Goal: Task Accomplishment & Management: Use online tool/utility

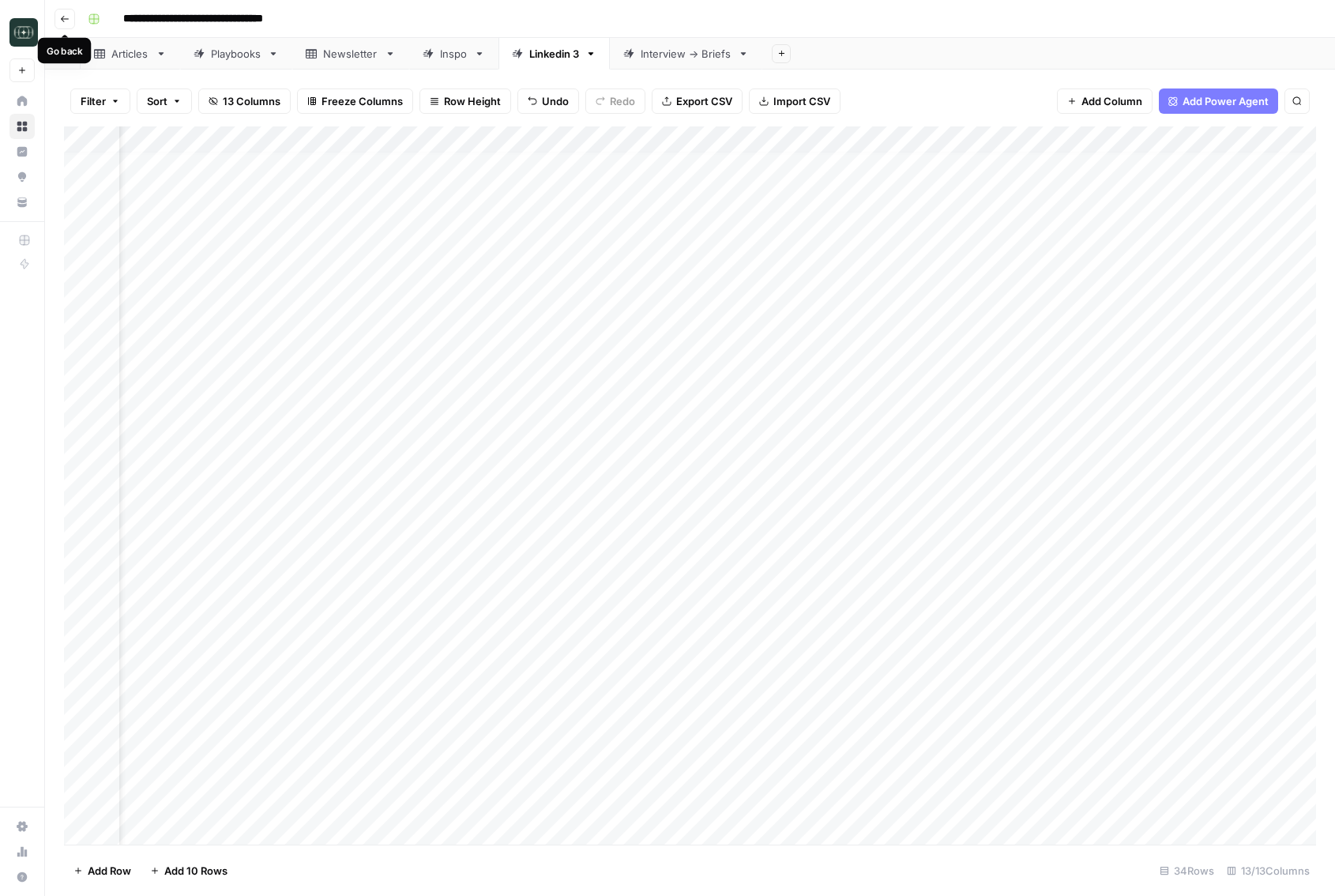
scroll to position [7, 60]
click at [58, 14] on button "Go back" at bounding box center [65, 19] width 21 height 21
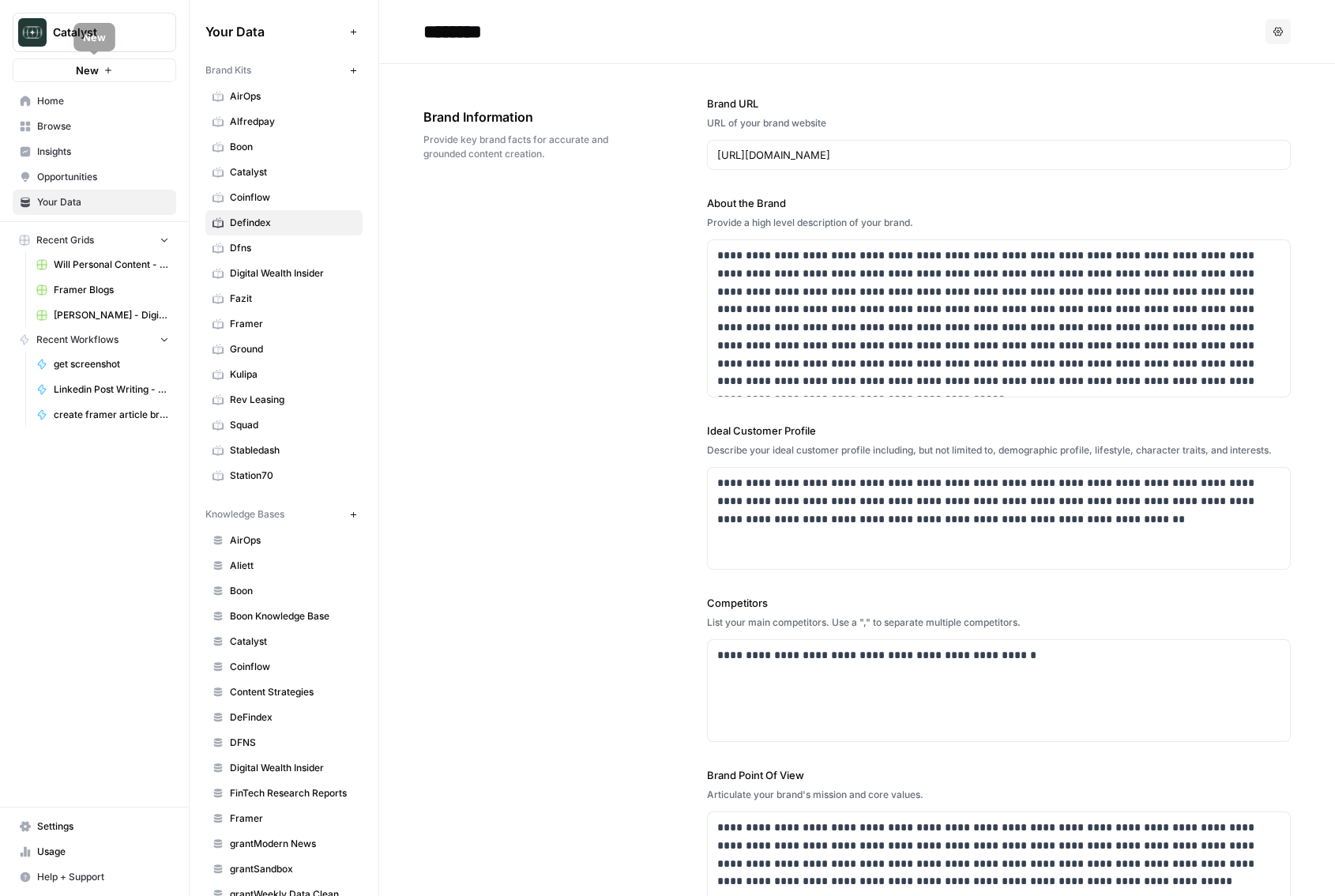
click at [52, 90] on link "Home" at bounding box center [95, 101] width 163 height 26
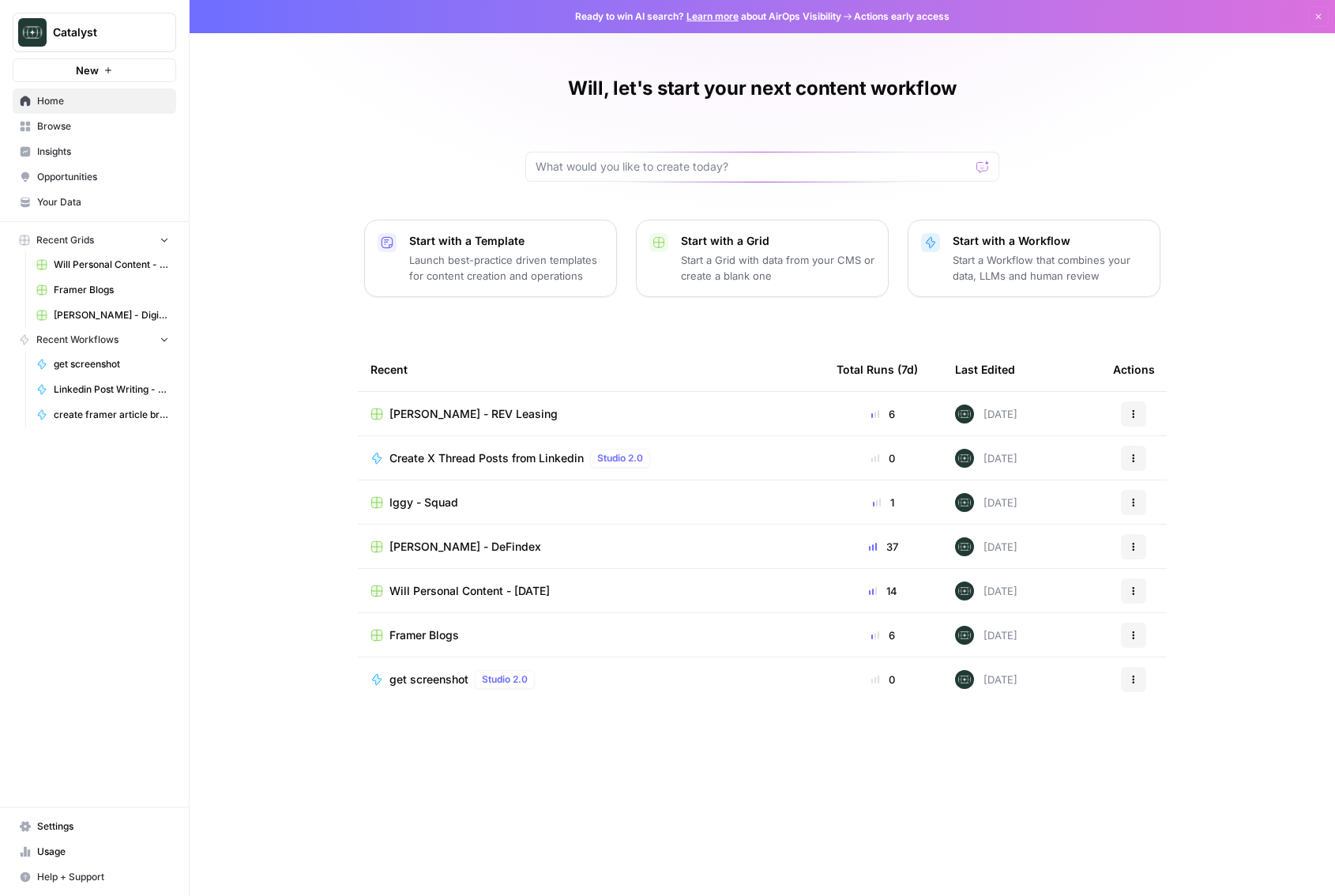
click at [512, 701] on div "Recent Total Runs (7d) Last Edited Actions [PERSON_NAME] - REV Leasing 6 [DATE]…" at bounding box center [762, 609] width 809 height 523
click at [122, 129] on span "Browse" at bounding box center [103, 127] width 132 height 14
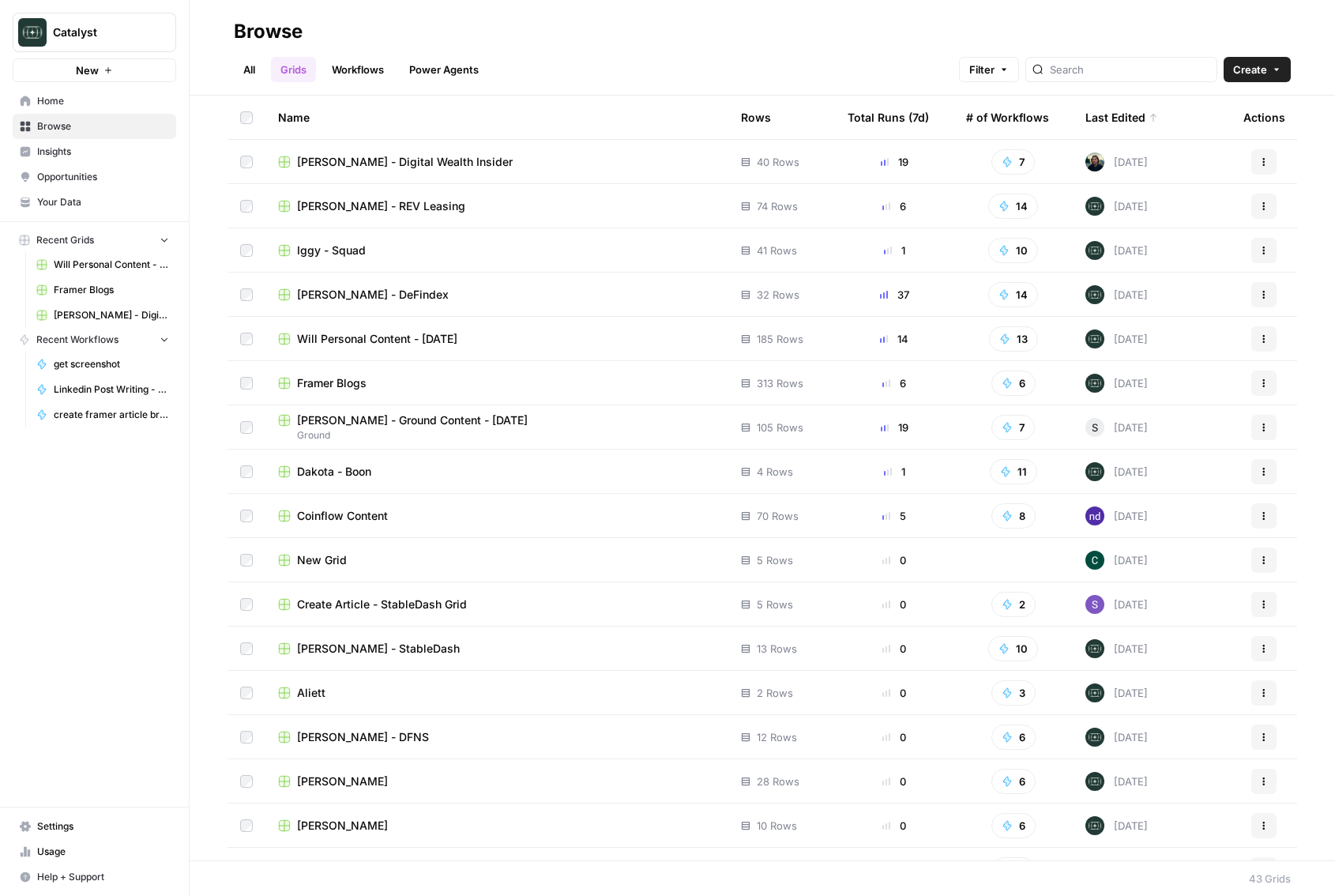
click at [393, 422] on span "[PERSON_NAME] - Ground Content - [DATE]" at bounding box center [413, 421] width 231 height 16
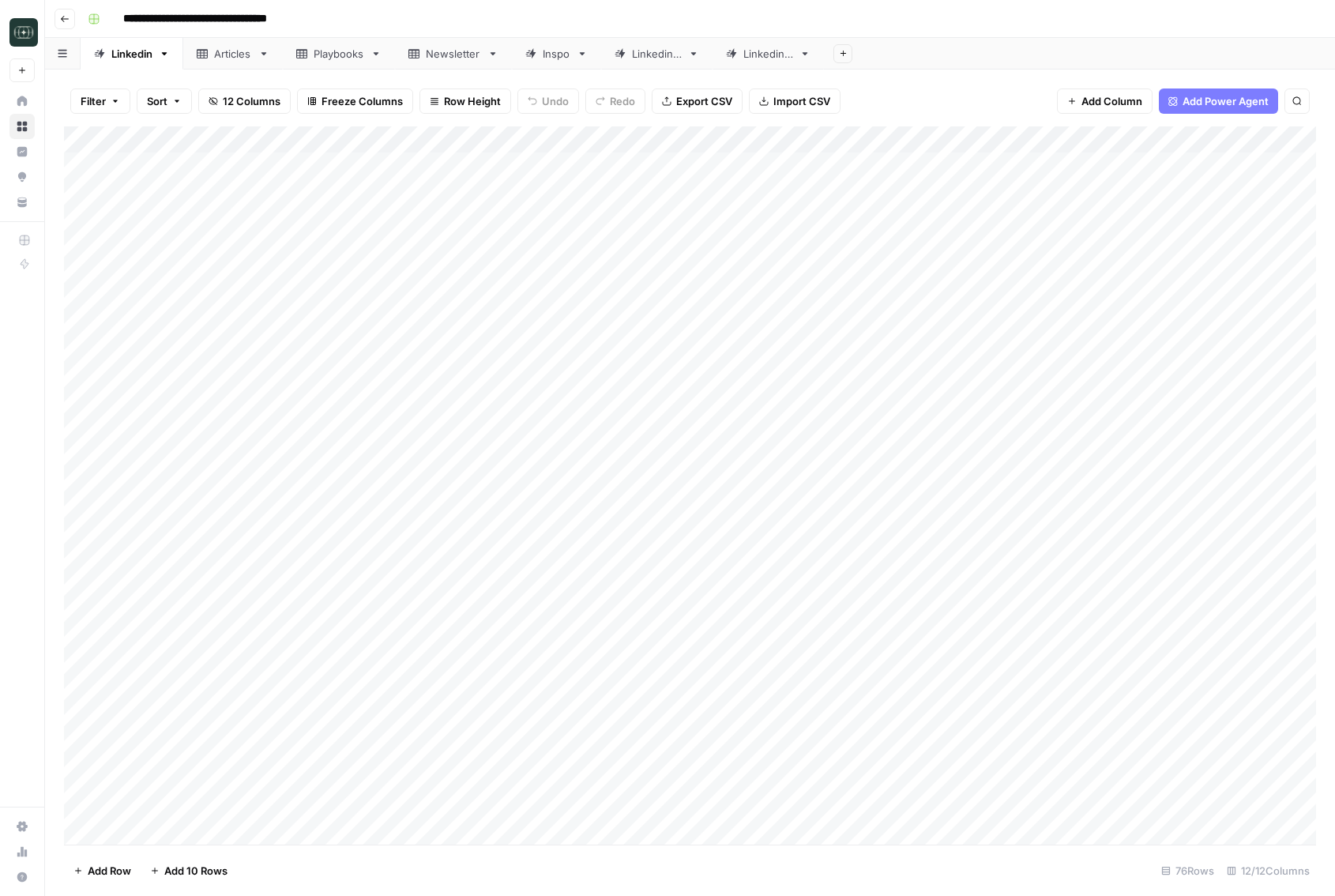
click at [763, 57] on div "Linkedin 3" at bounding box center [768, 54] width 50 height 16
click at [1155, 676] on div "Add Column" at bounding box center [690, 434] width 1252 height 616
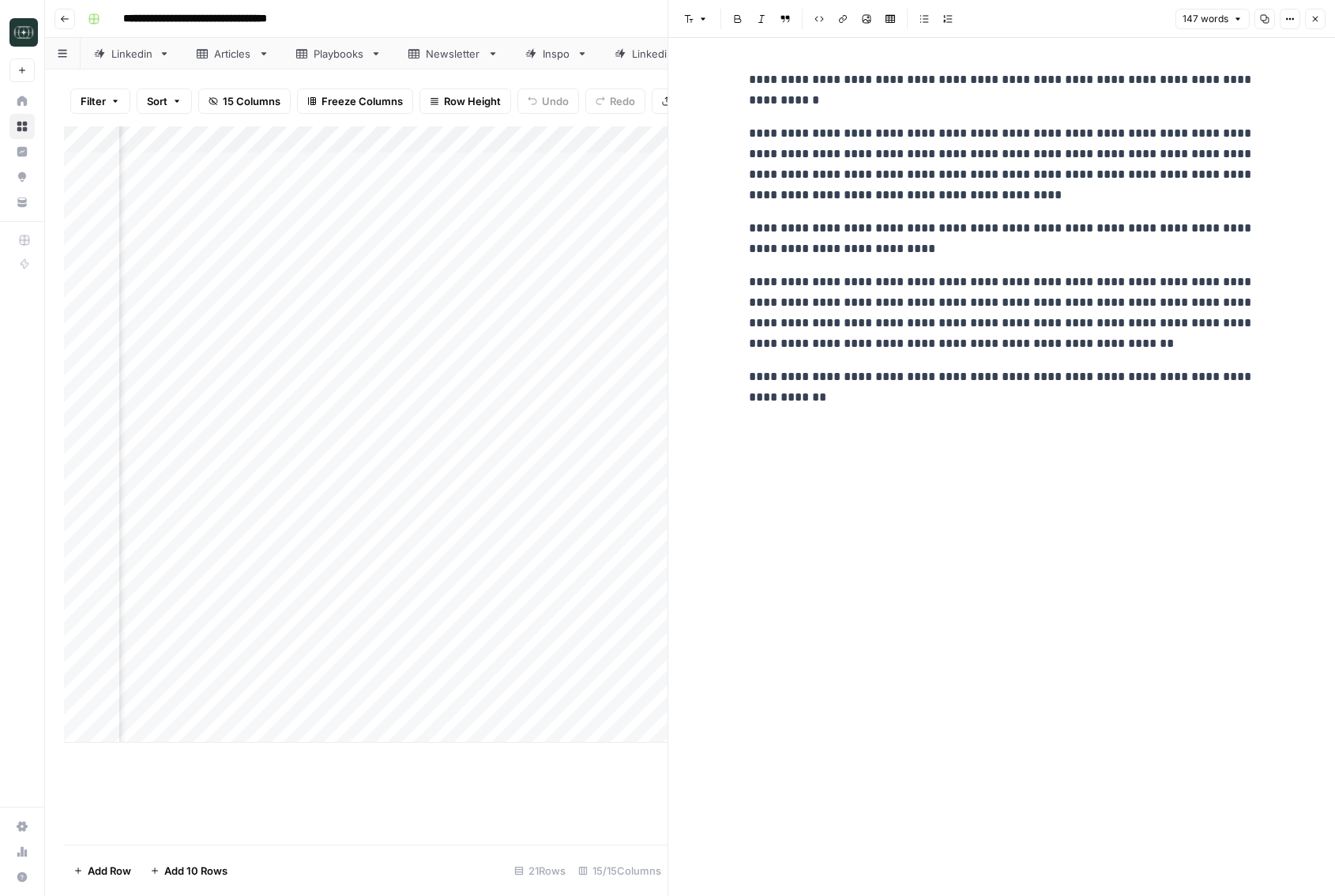
click at [1313, 20] on icon "button" at bounding box center [1315, 19] width 10 height 10
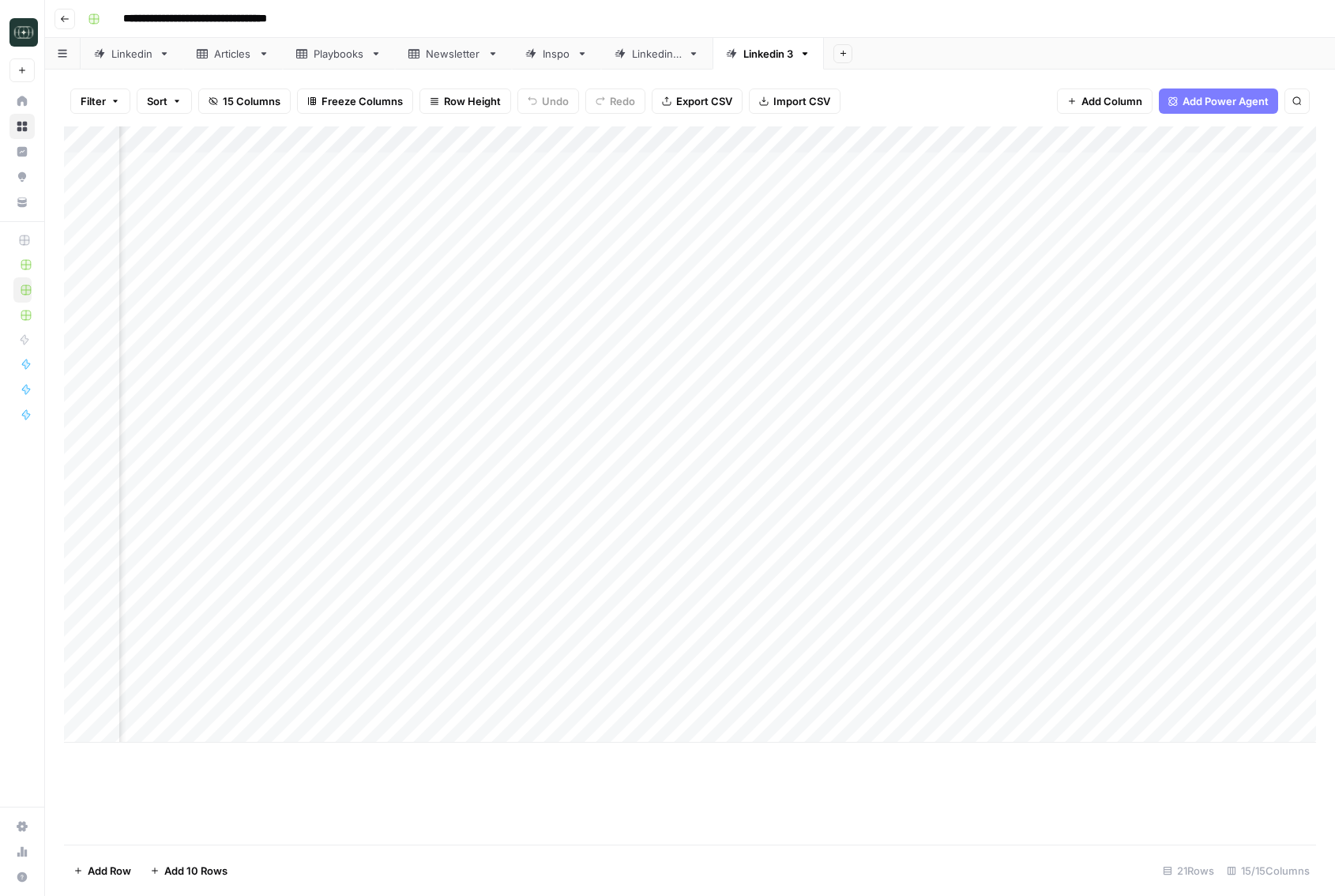
click at [481, 781] on div "Add Column" at bounding box center [690, 486] width 1252 height 718
type input "****"
click at [284, 482] on div "Add Column" at bounding box center [690, 434] width 1252 height 616
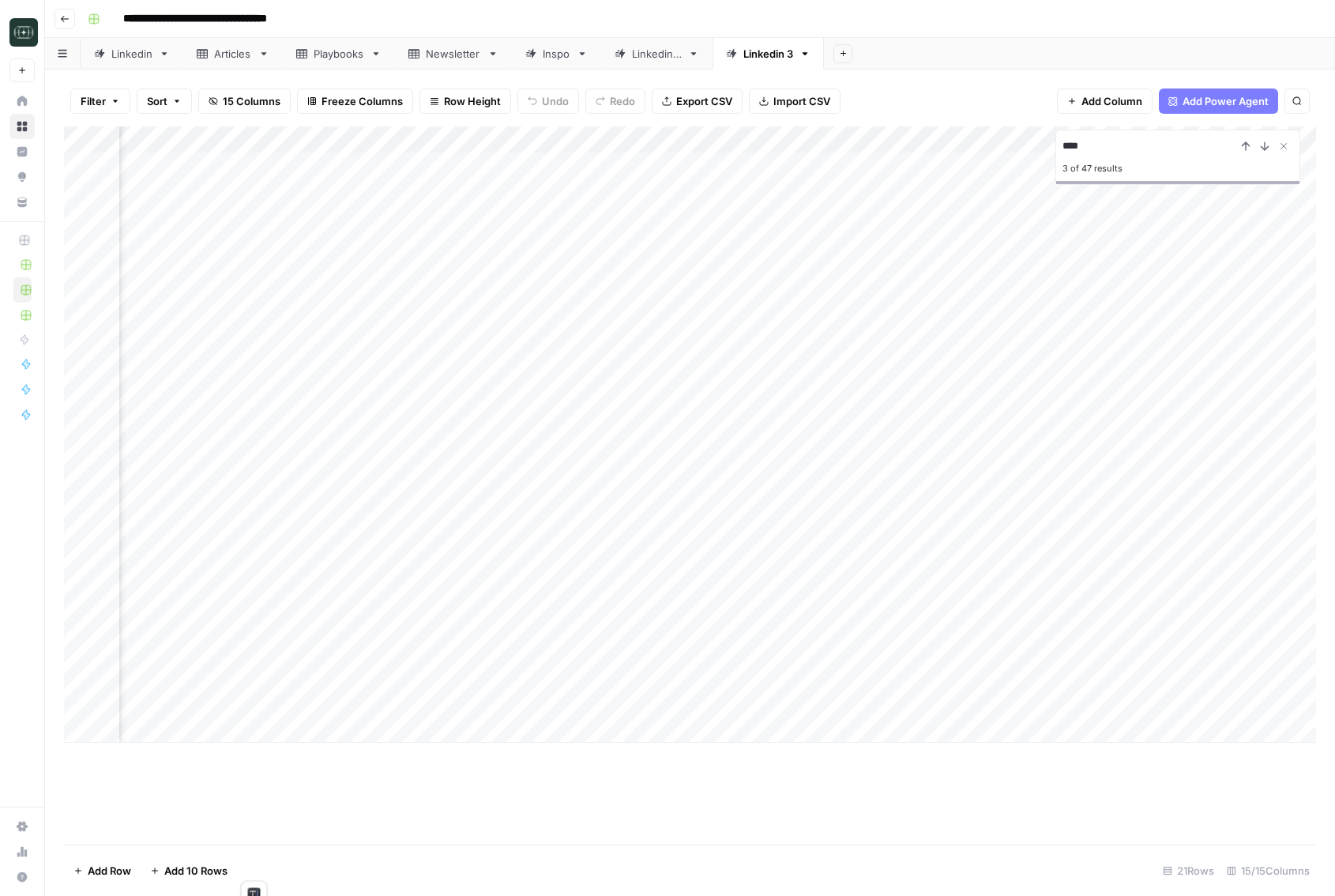
click at [306, 700] on div "Add Column" at bounding box center [690, 434] width 1252 height 616
type textarea "**********"
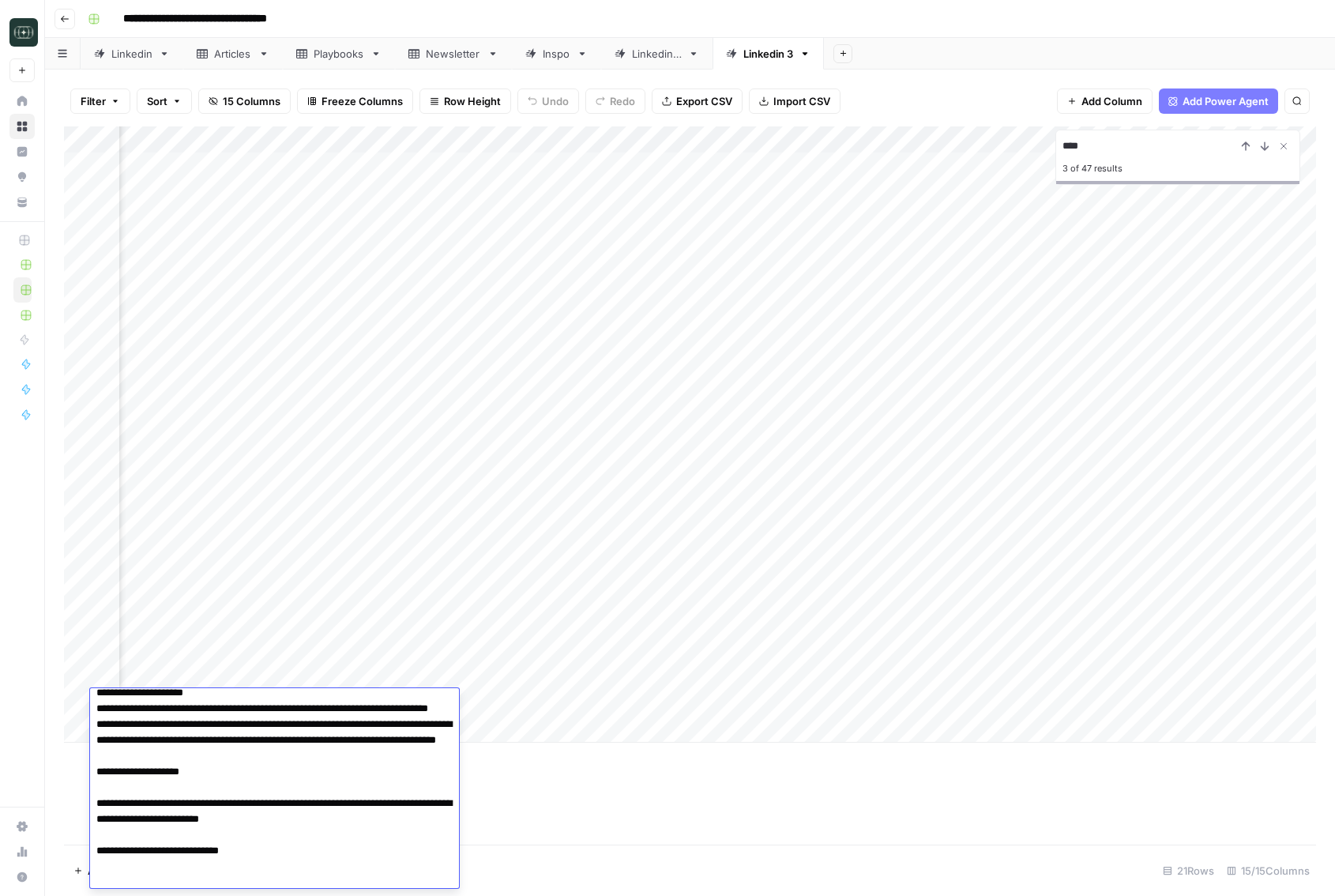
click at [654, 781] on div "Add Column **** 3 of 47 results" at bounding box center [690, 486] width 1252 height 718
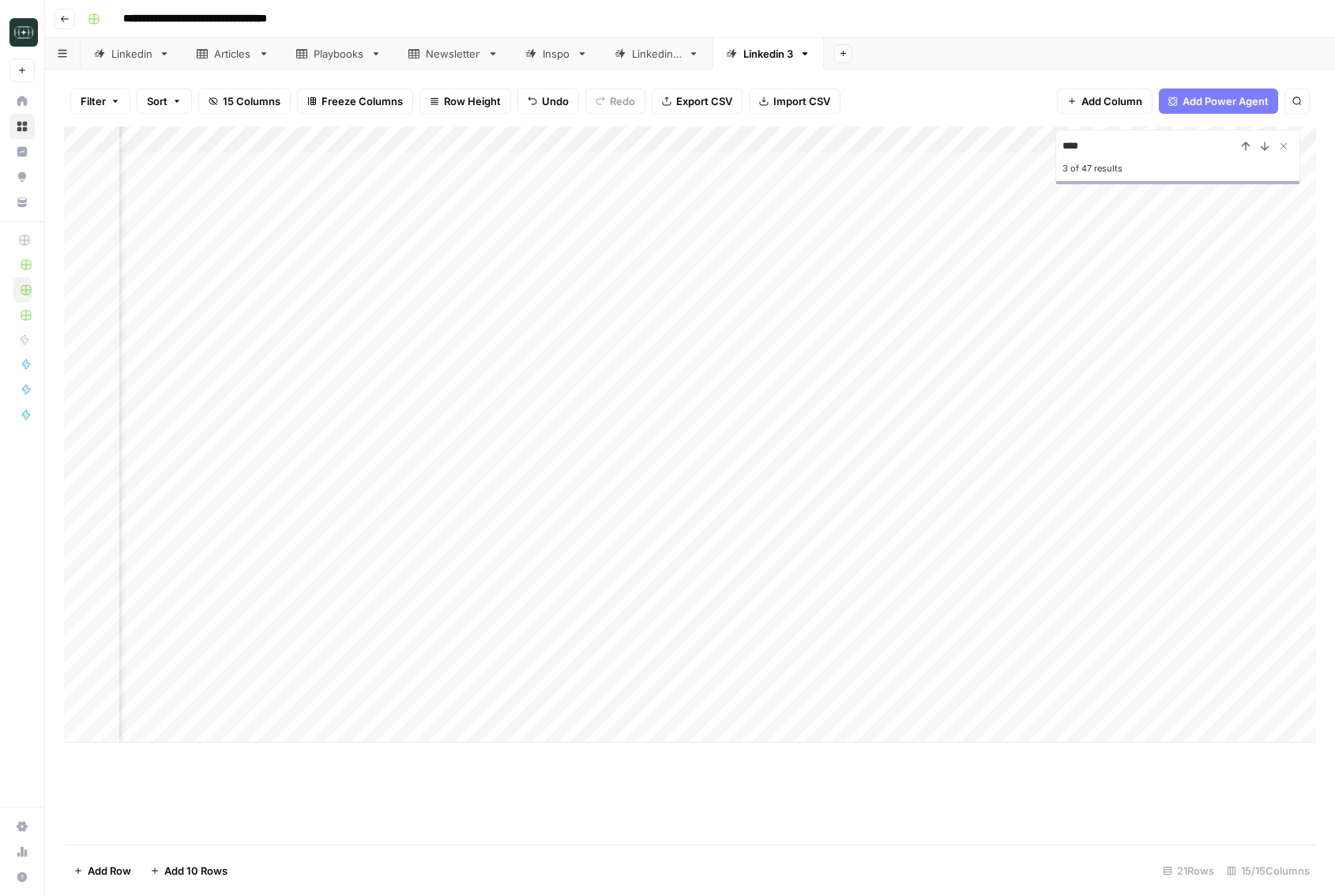
click at [676, 700] on div "Add Column" at bounding box center [690, 434] width 1252 height 616
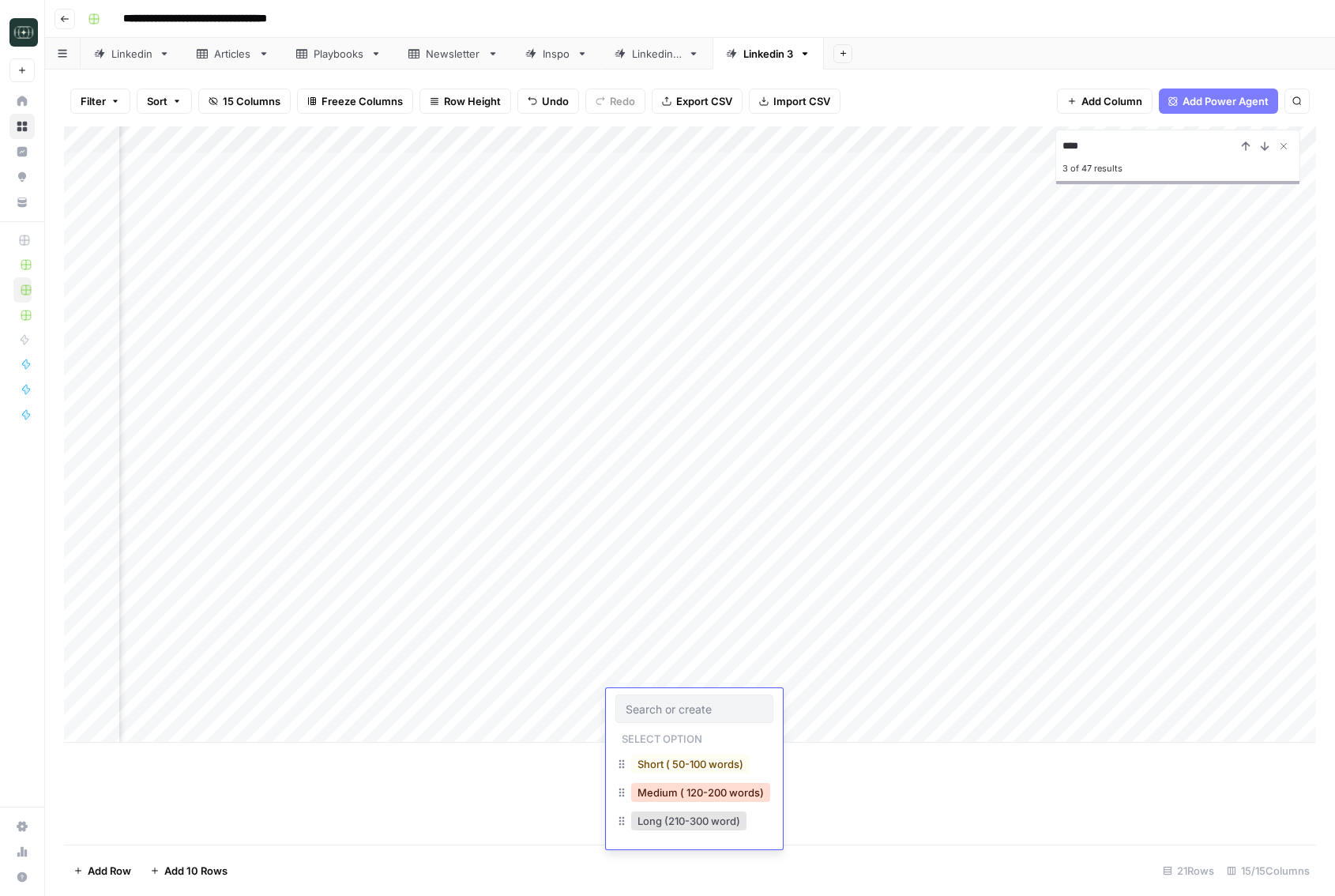
click at [674, 794] on button "Medium ( 120-200 words)" at bounding box center [700, 793] width 139 height 19
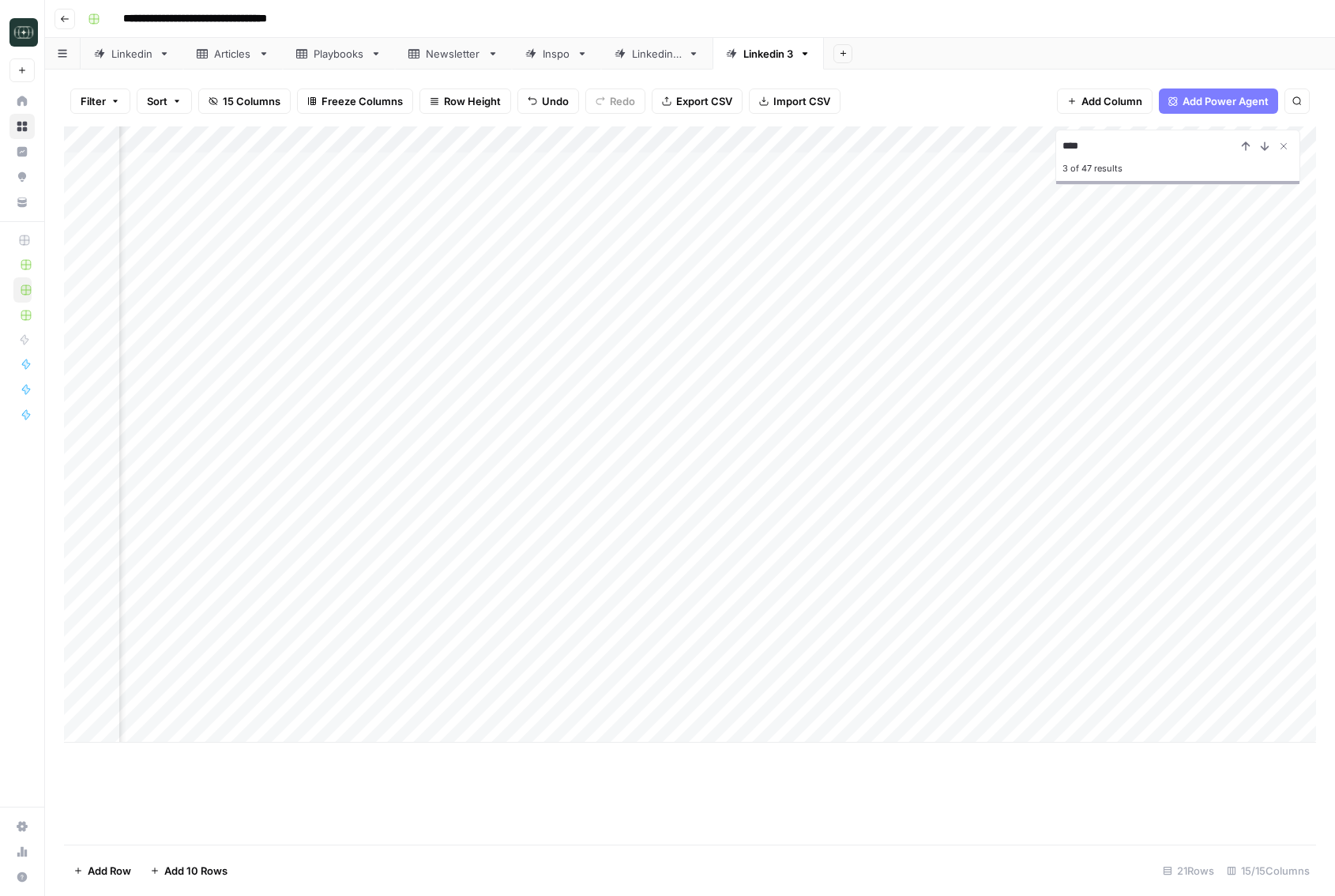
click at [833, 703] on div "Add Column" at bounding box center [690, 434] width 1252 height 616
click at [1217, 702] on div "Add Column" at bounding box center [690, 434] width 1252 height 616
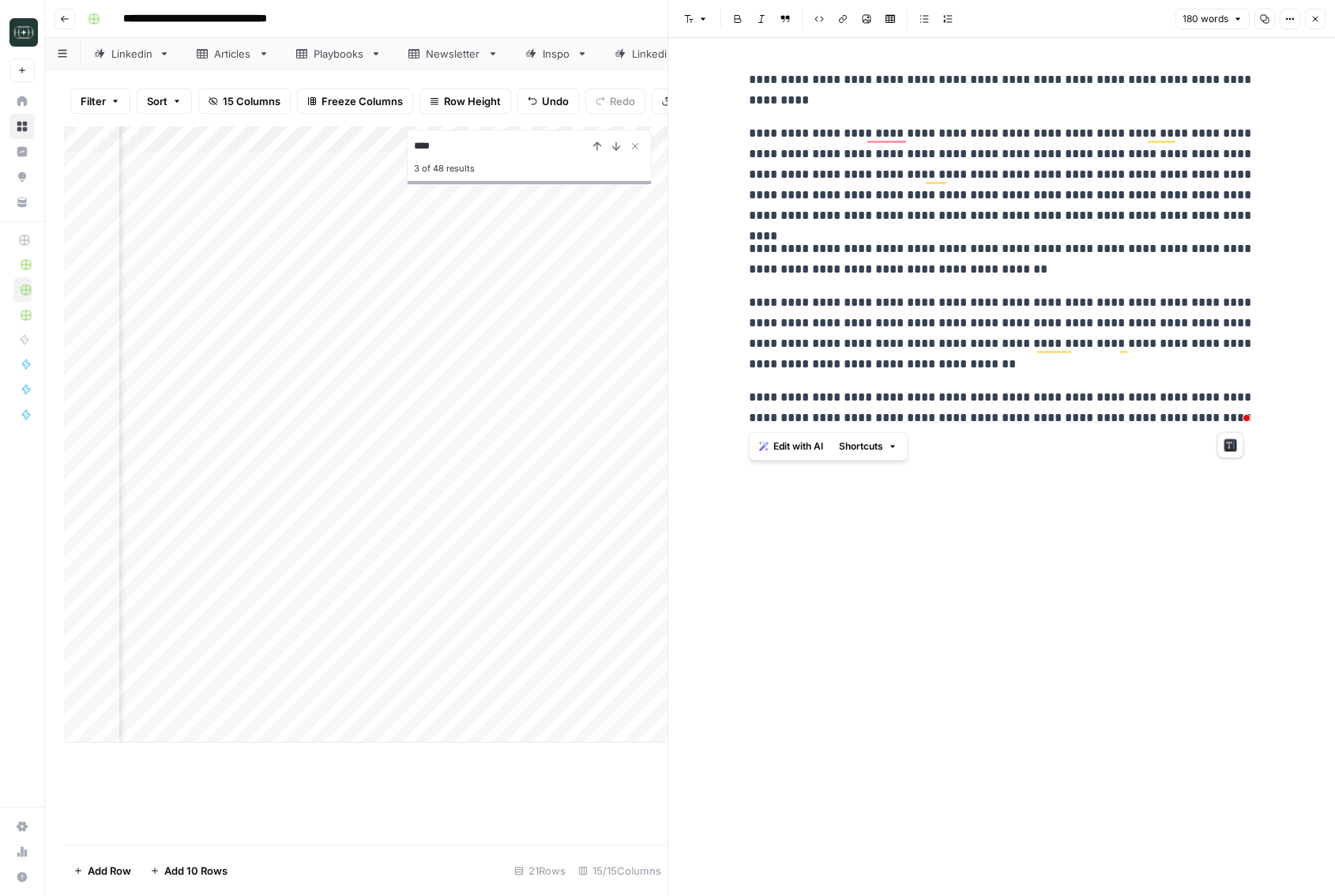
drag, startPoint x: 751, startPoint y: 77, endPoint x: 1239, endPoint y: 426, distance: 600.0
click at [1239, 426] on div "**********" at bounding box center [1002, 248] width 525 height 371
copy div "**********"
click at [1137, 521] on div "**********" at bounding box center [1002, 466] width 525 height 858
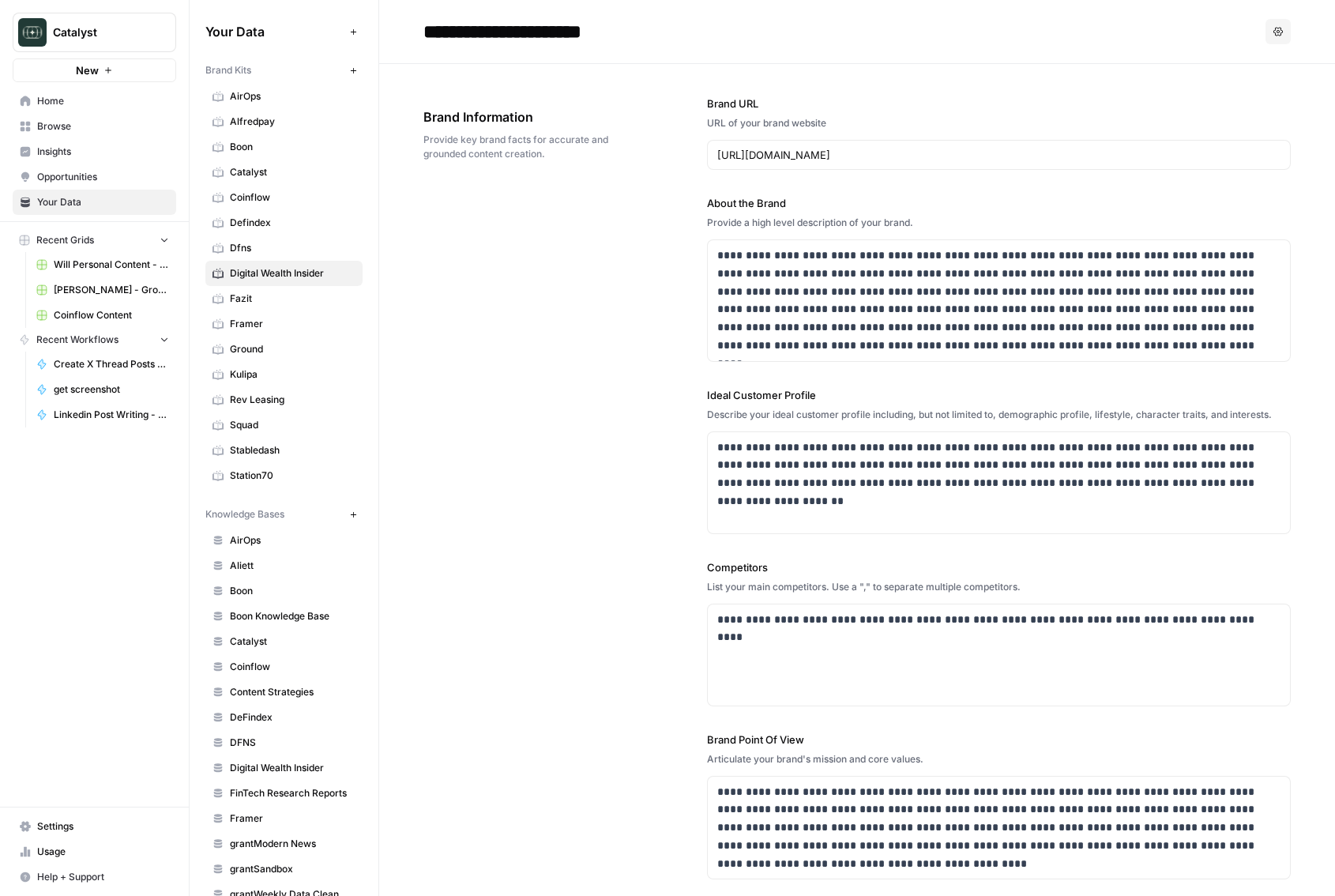
scroll to position [1838, 0]
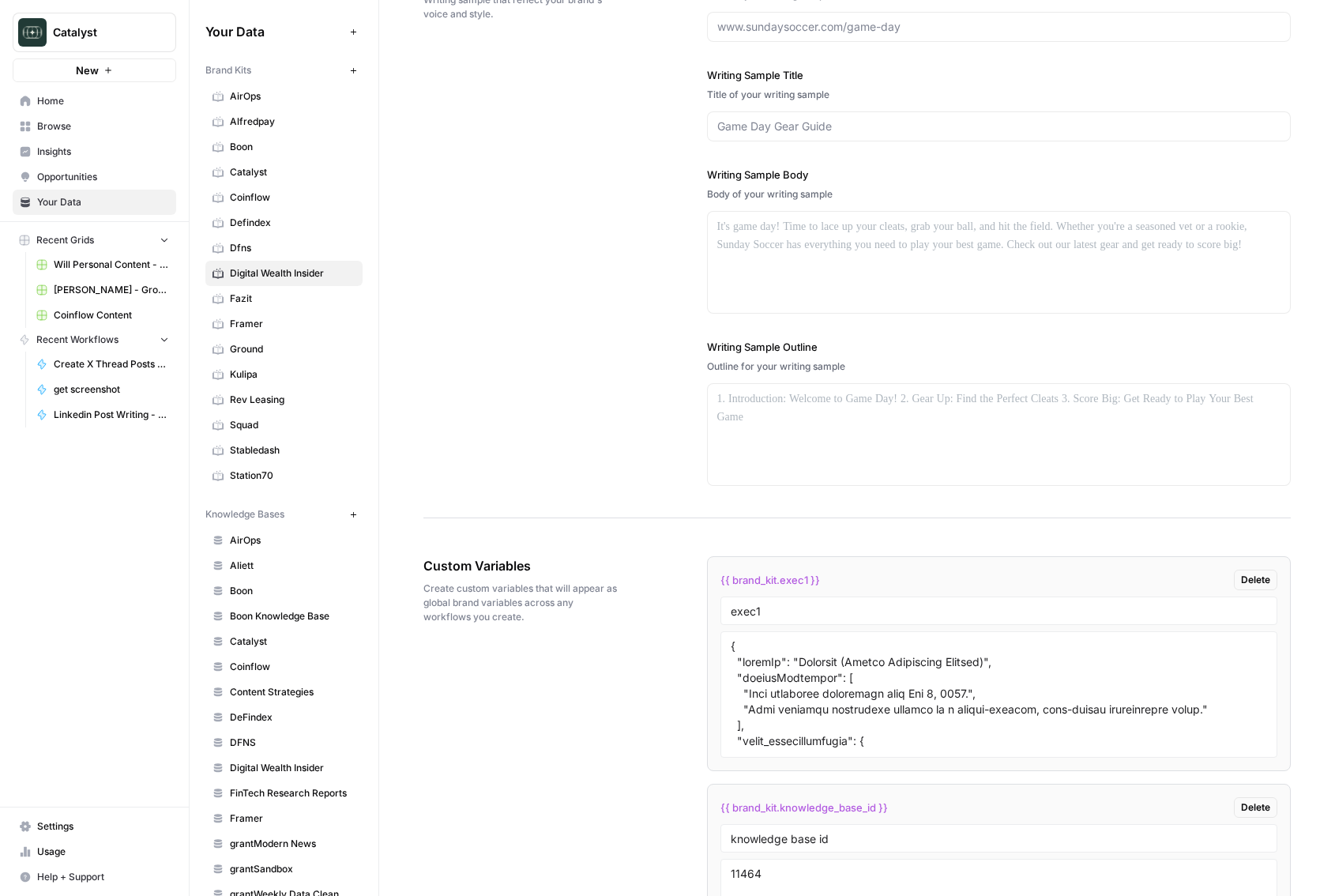
click at [292, 348] on span "Ground" at bounding box center [292, 349] width 126 height 14
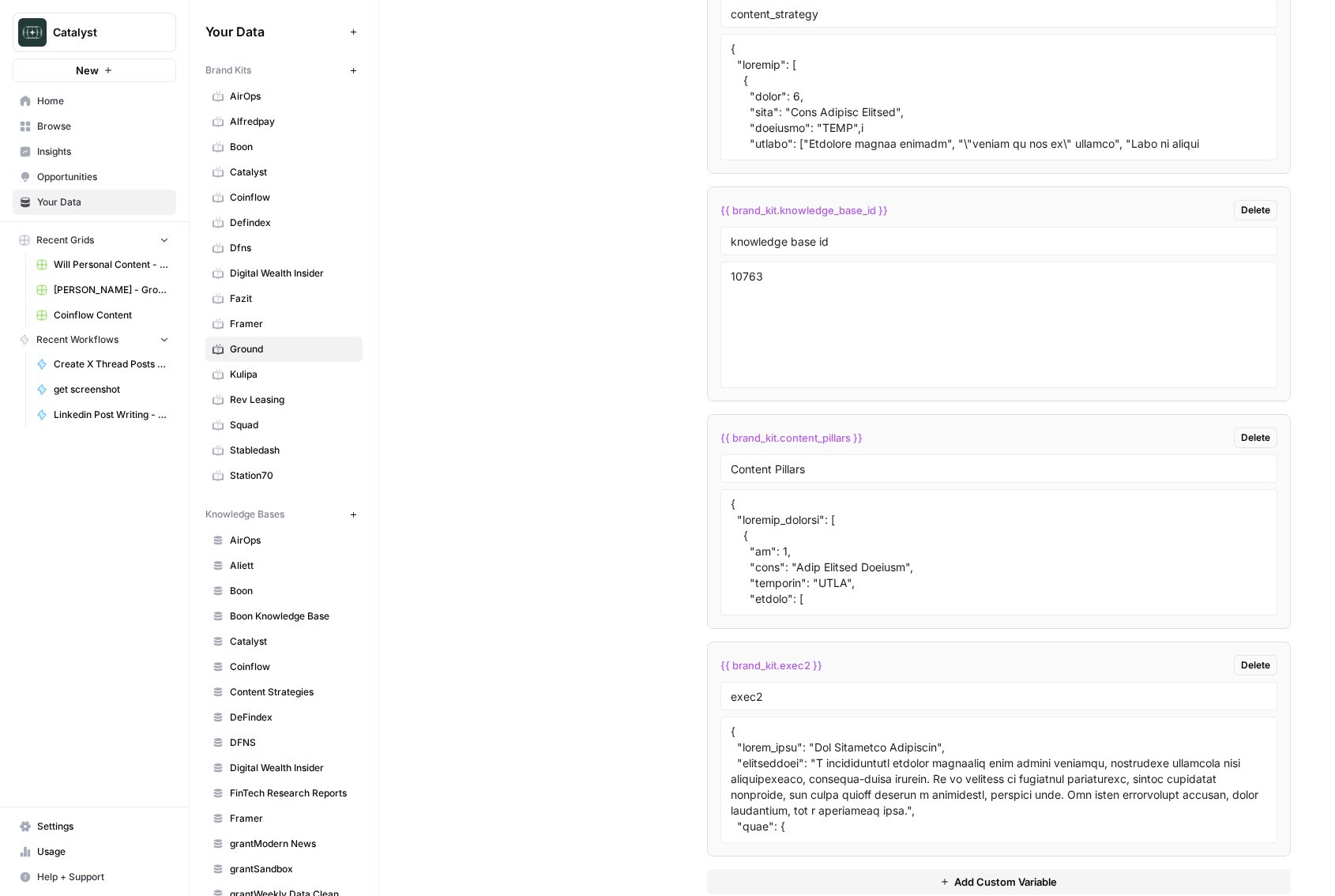
scroll to position [2775, 0]
click at [930, 134] on textarea at bounding box center [999, 100] width 537 height 112
click at [581, 364] on div "Custom Variables Create custom variables that will appear as global brand varia…" at bounding box center [857, 316] width 867 height 1226
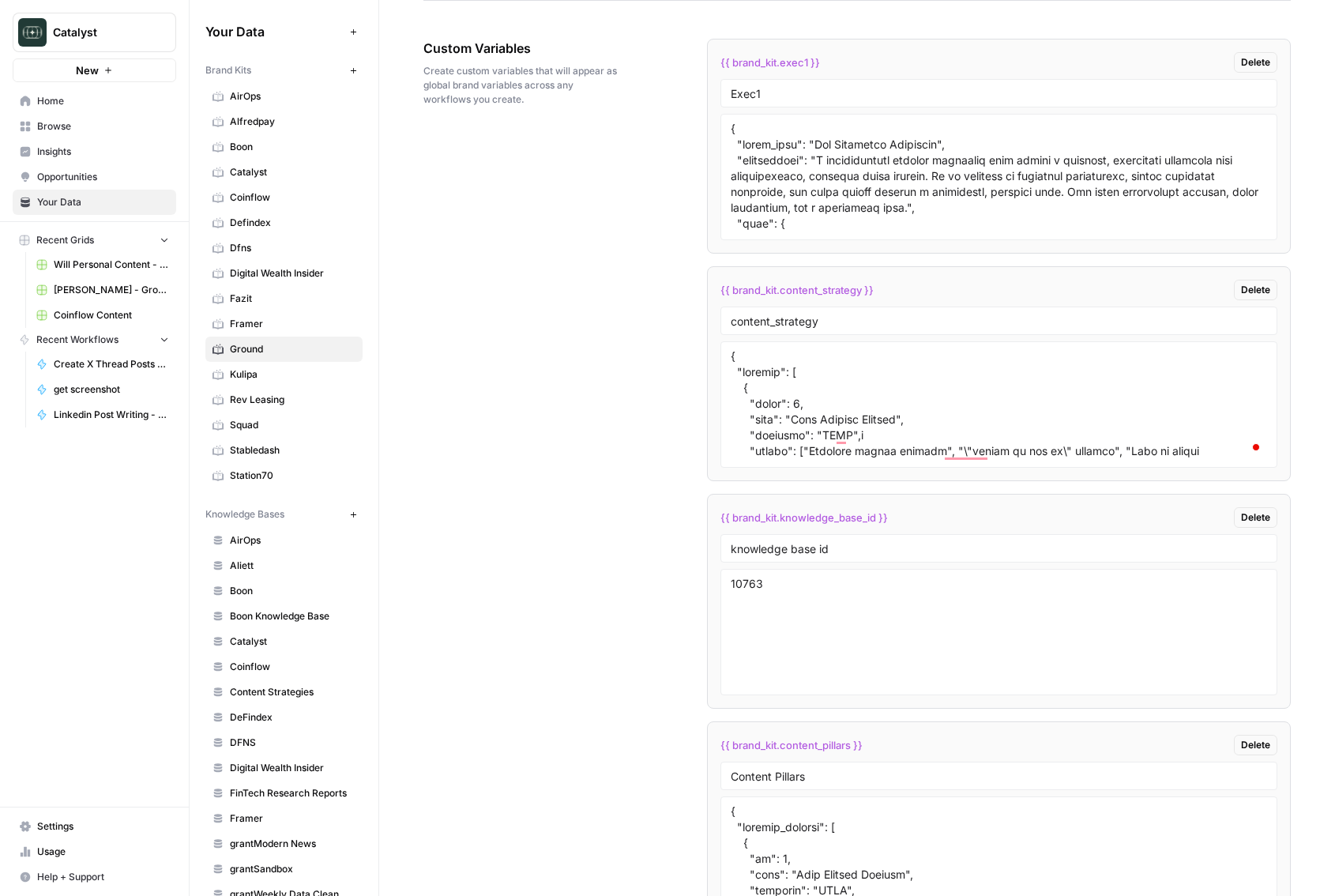
scroll to position [2269, 0]
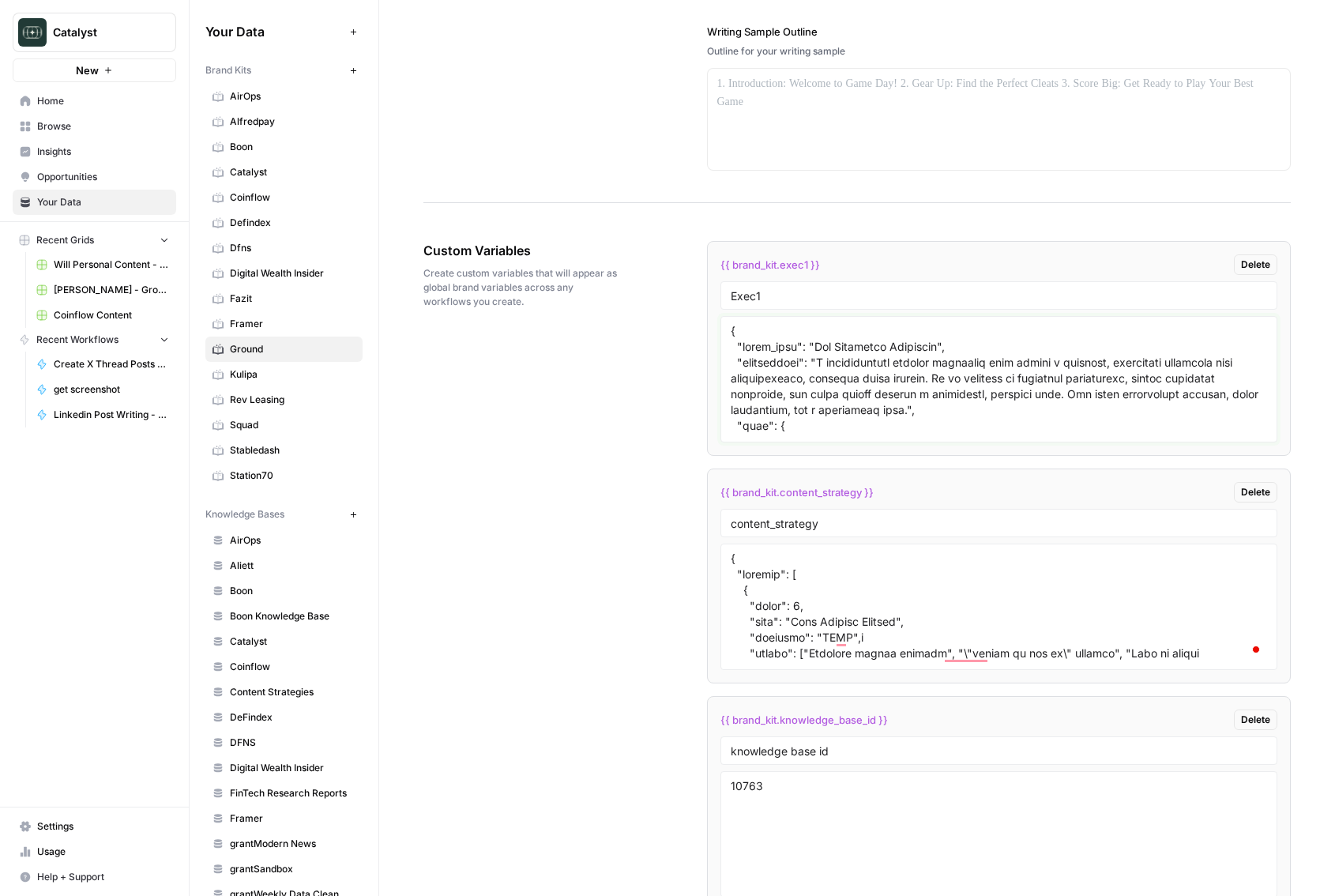
click at [840, 362] on textarea at bounding box center [999, 379] width 537 height 112
click at [559, 530] on div "Custom Variables Create custom variables that will appear as global brand varia…" at bounding box center [857, 822] width 867 height 1226
click at [927, 399] on textarea "To enrich screen reader interactions, please activate Accessibility in Grammarl…" at bounding box center [999, 379] width 537 height 112
paste textarea ""description": "A comprehensive writing framework that blends a personal, vulne…"
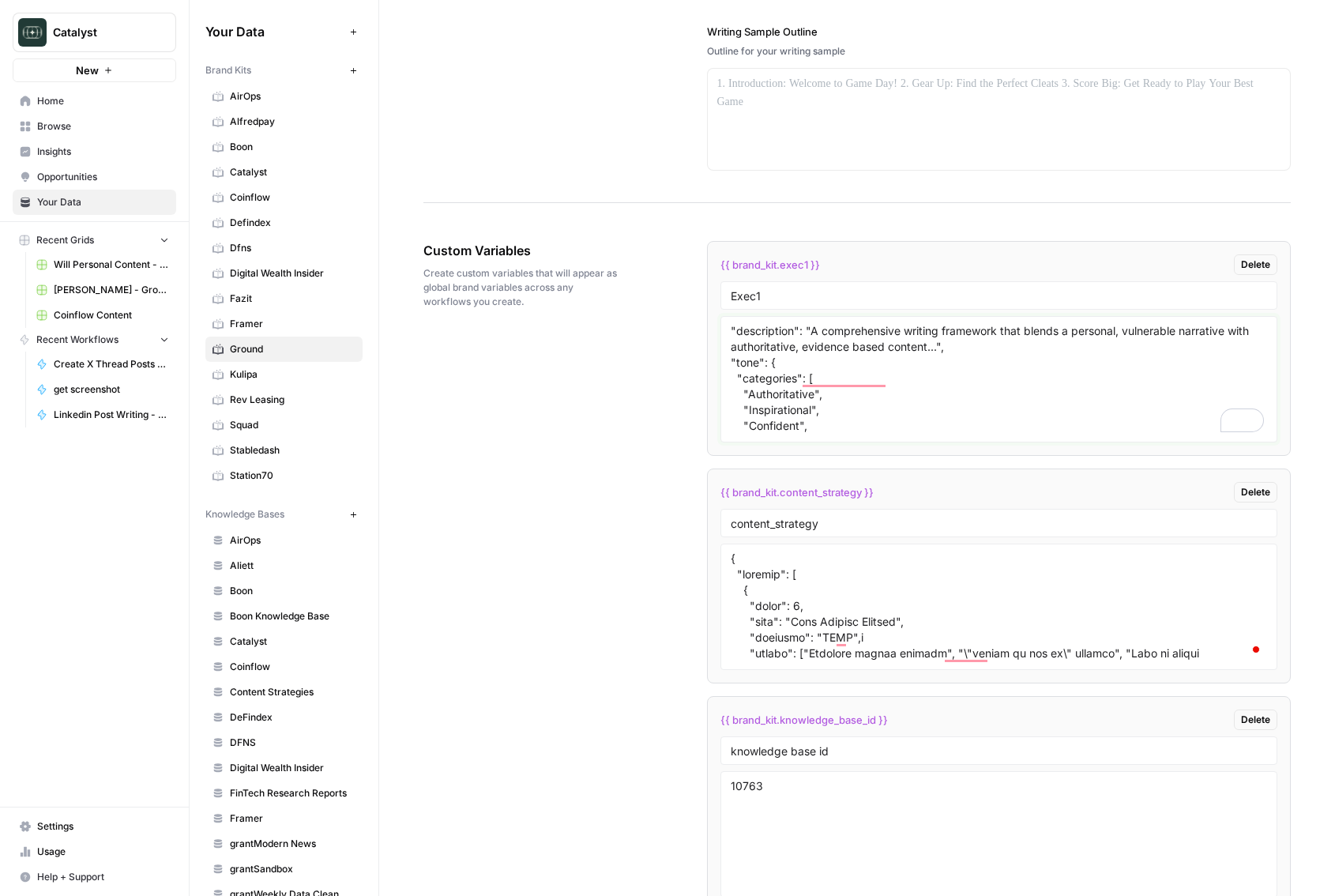
scroll to position [92, 0]
type textarea ""description": "A comprehensive writing framework that blends a personal, vulne…"
click at [574, 504] on div "Custom Variables Create custom variables that will appear as global brand varia…" at bounding box center [857, 822] width 867 height 1226
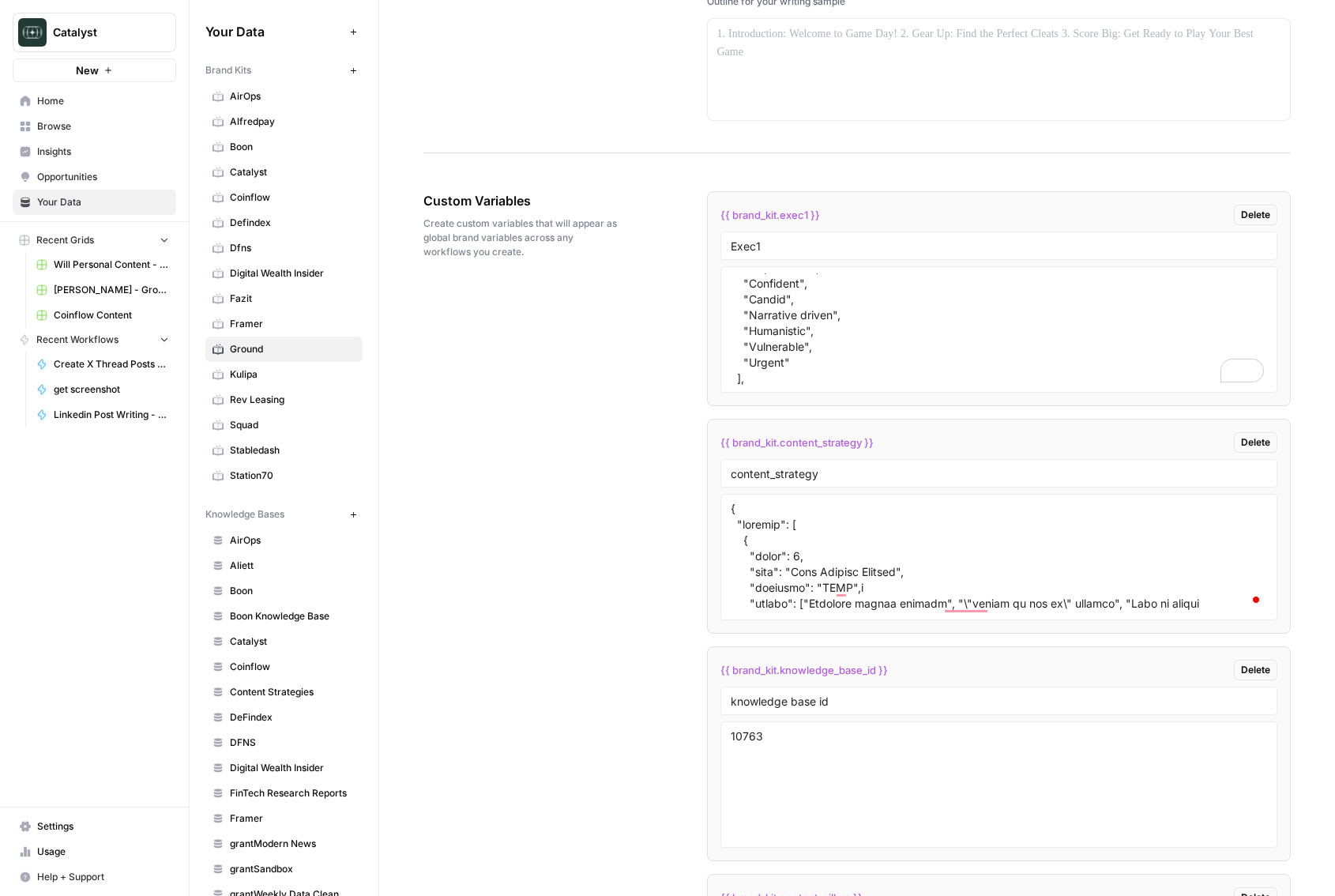
scroll to position [0, 0]
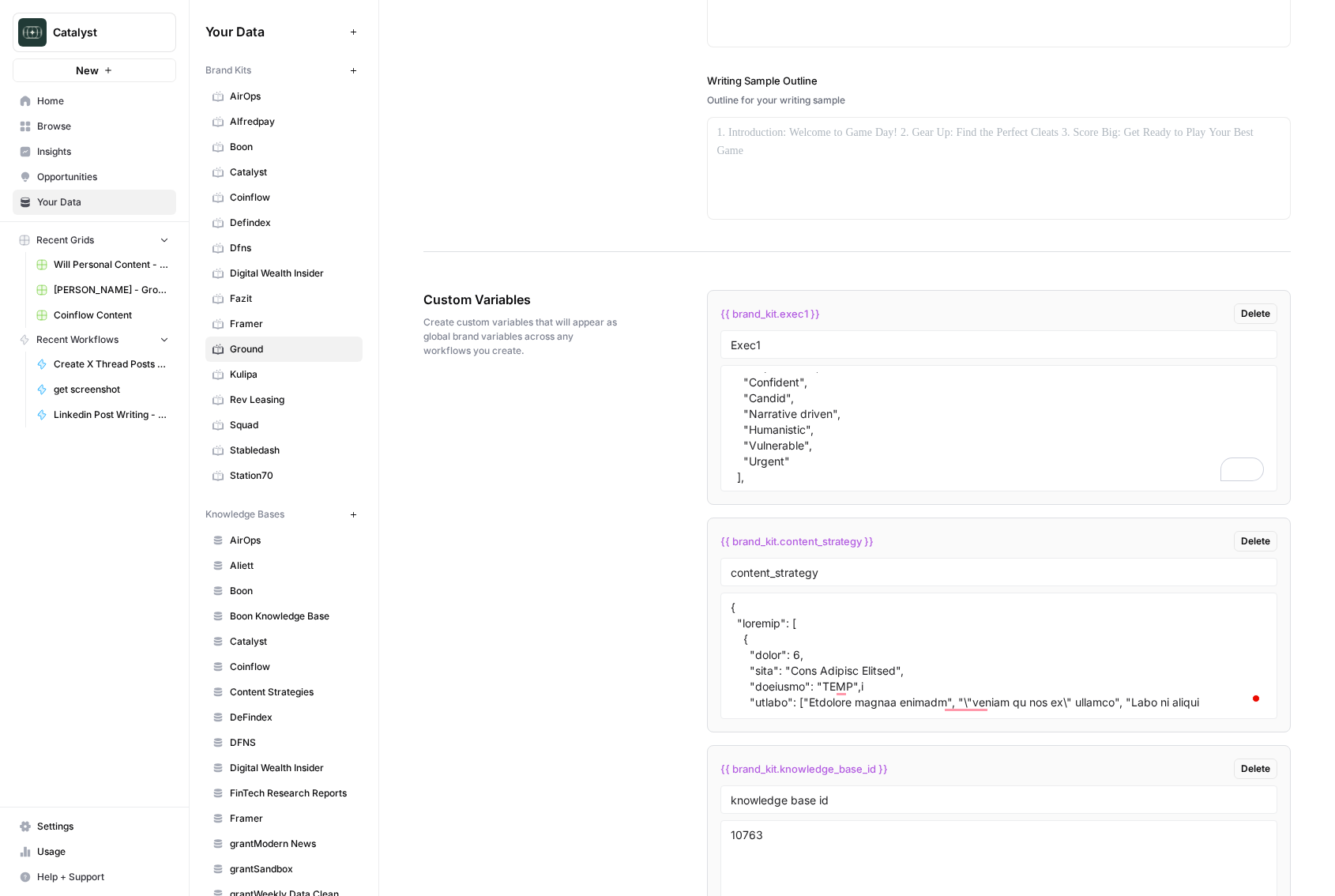
click at [574, 504] on div "Custom Variables Create custom variables that will appear as global brand varia…" at bounding box center [857, 871] width 867 height 1226
click at [240, 255] on link "Dfns" at bounding box center [284, 248] width 157 height 26
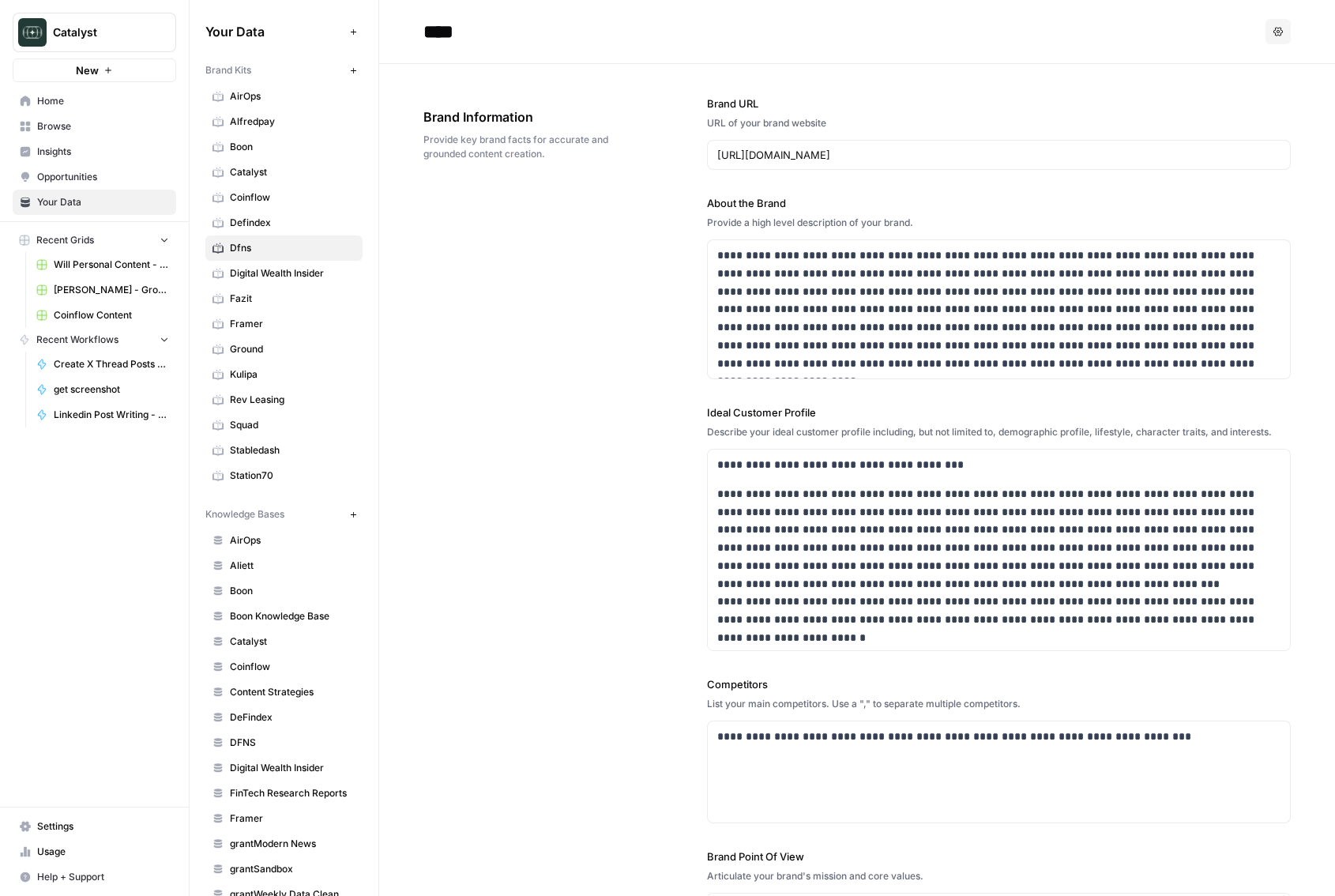
click at [258, 345] on span "Ground" at bounding box center [292, 349] width 126 height 14
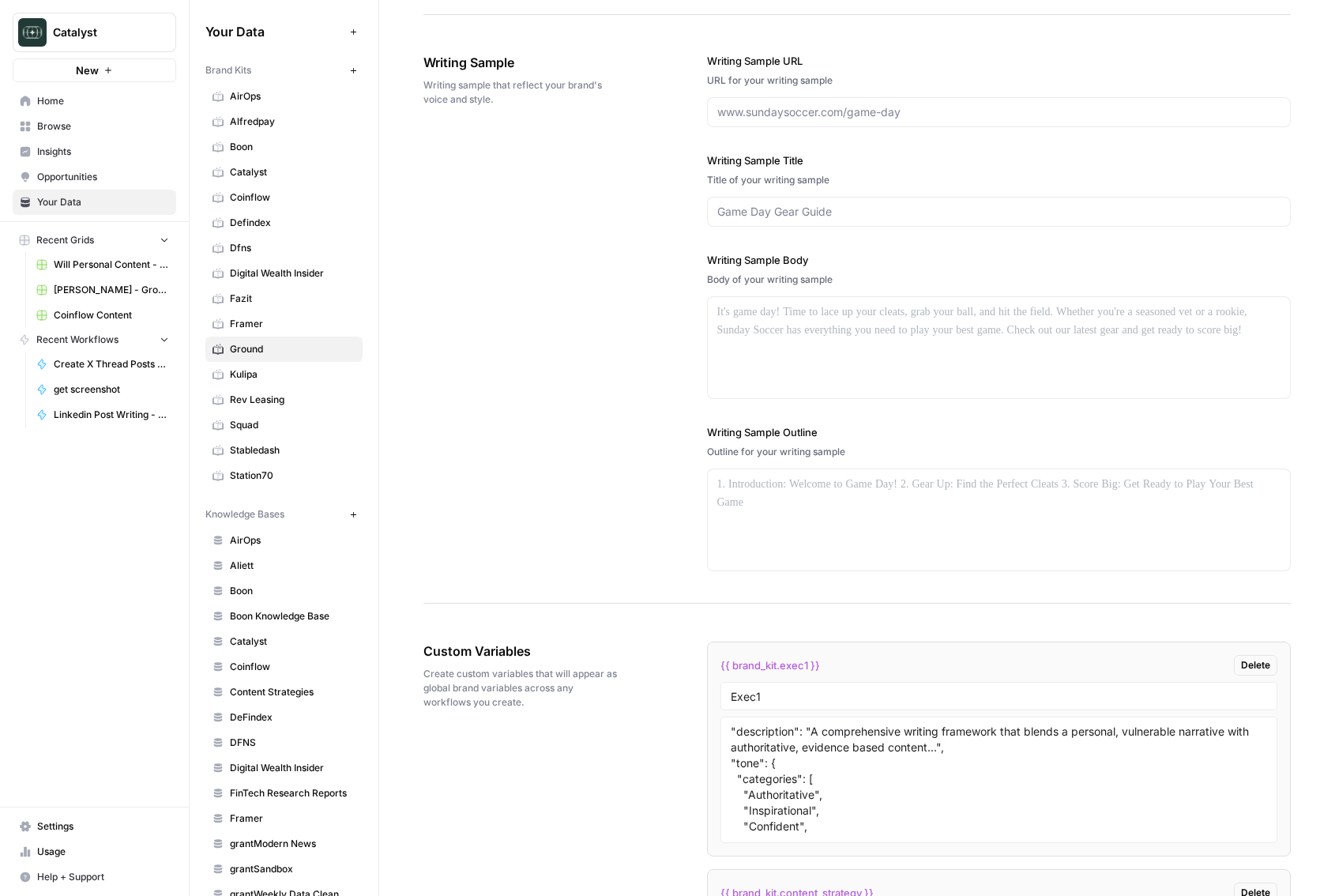
scroll to position [1861, 0]
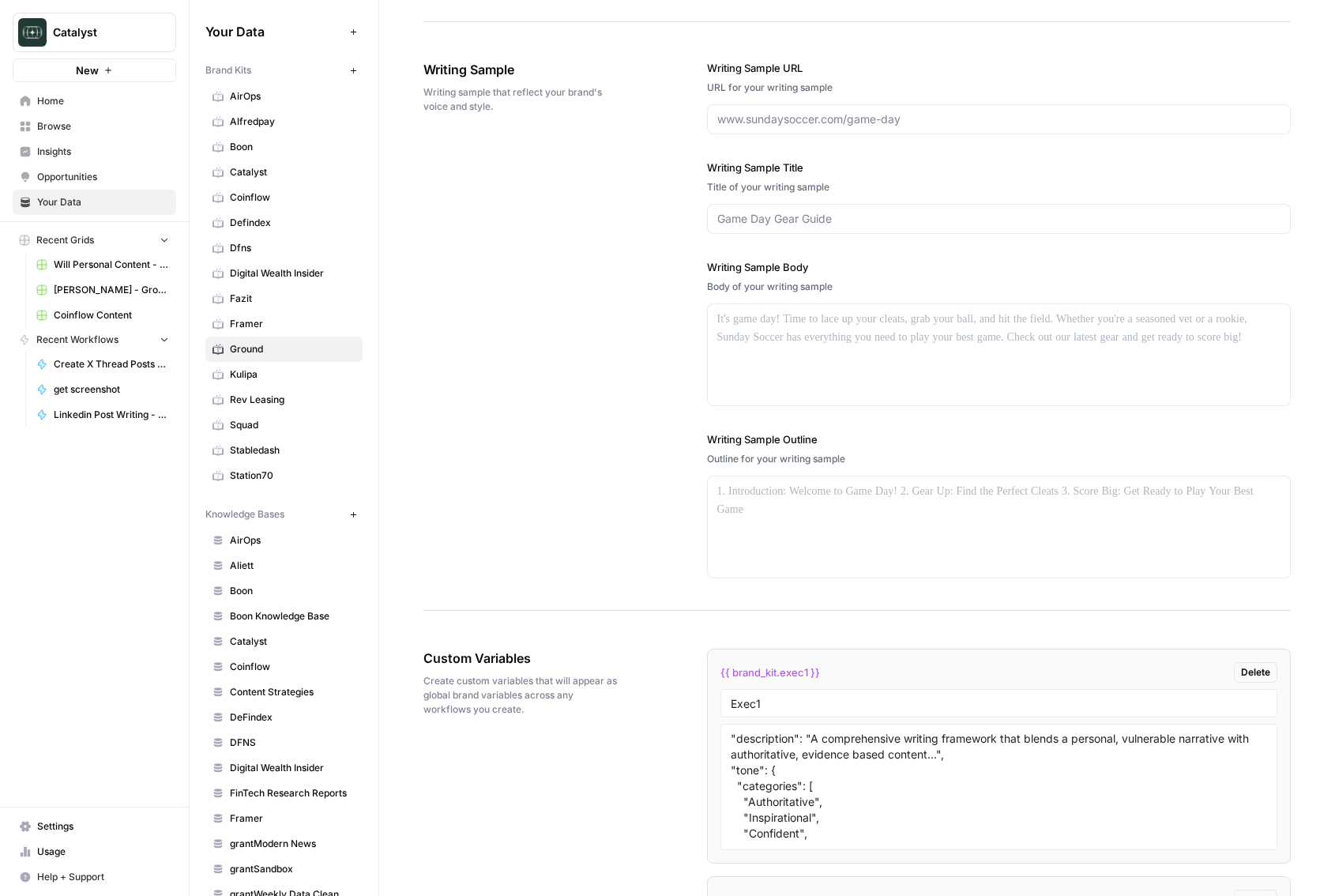
click at [841, 809] on textarea ""description": "A comprehensive writing framework that blends a personal, vulne…" at bounding box center [999, 787] width 537 height 112
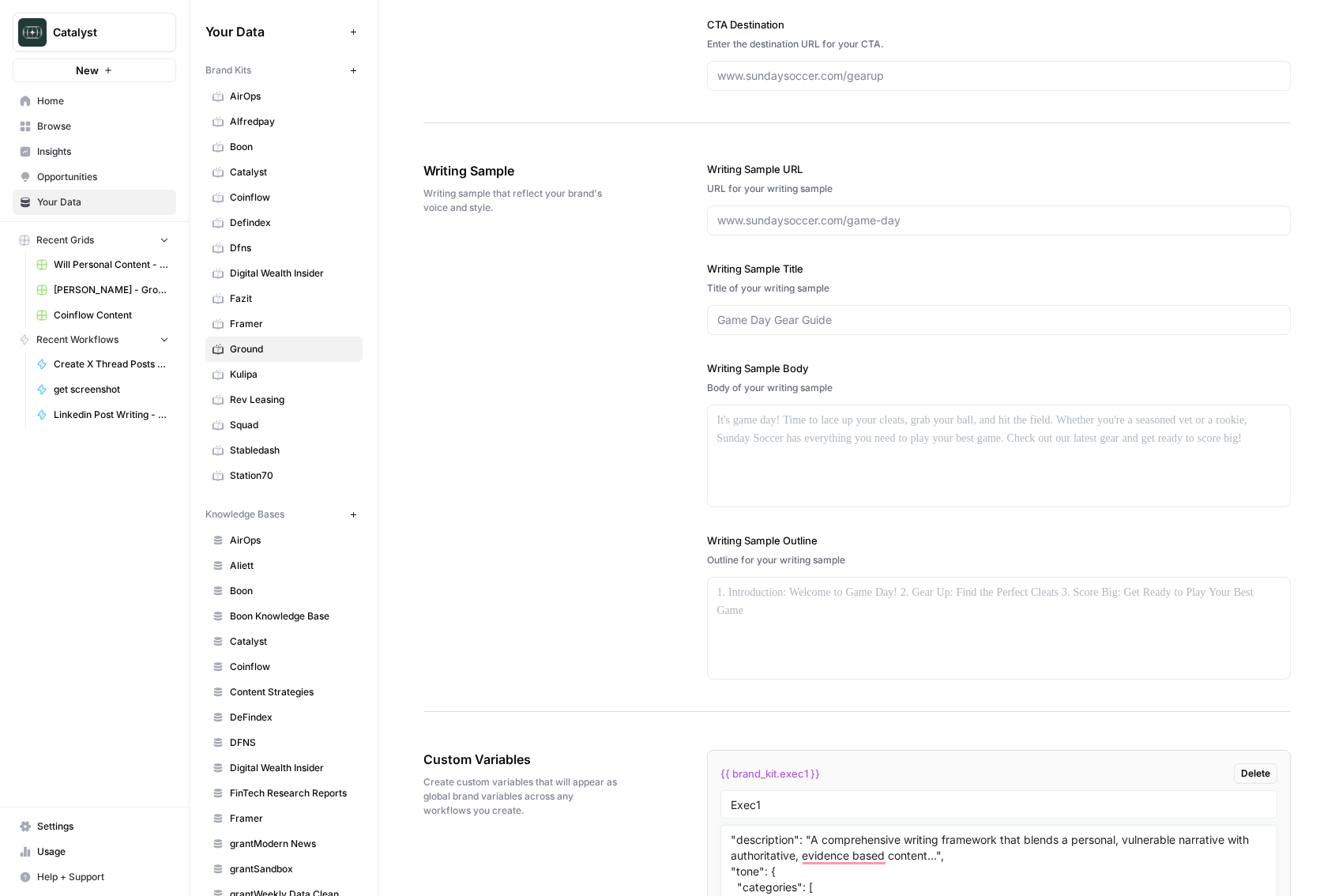
scroll to position [1970, 0]
